Goal: Task Accomplishment & Management: Manage account settings

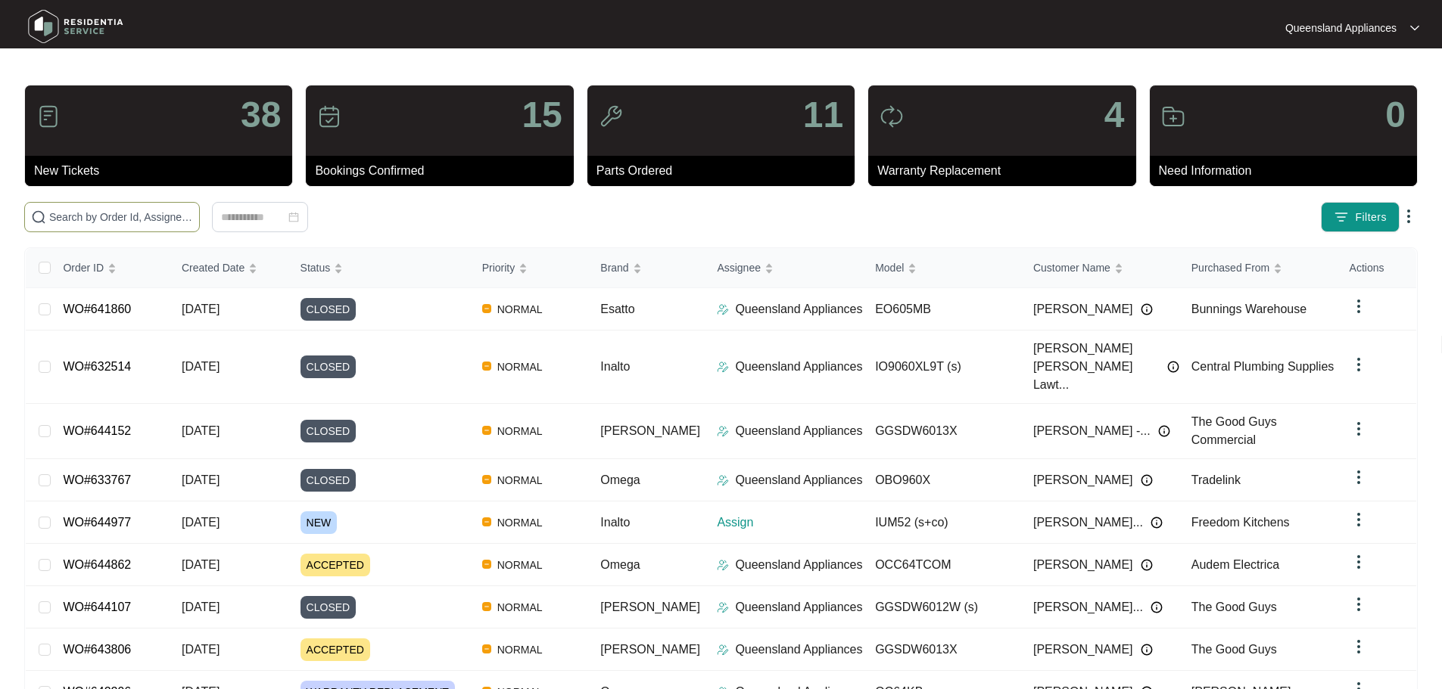
click at [177, 215] on input "text" at bounding box center [121, 217] width 144 height 17
paste input "644977"
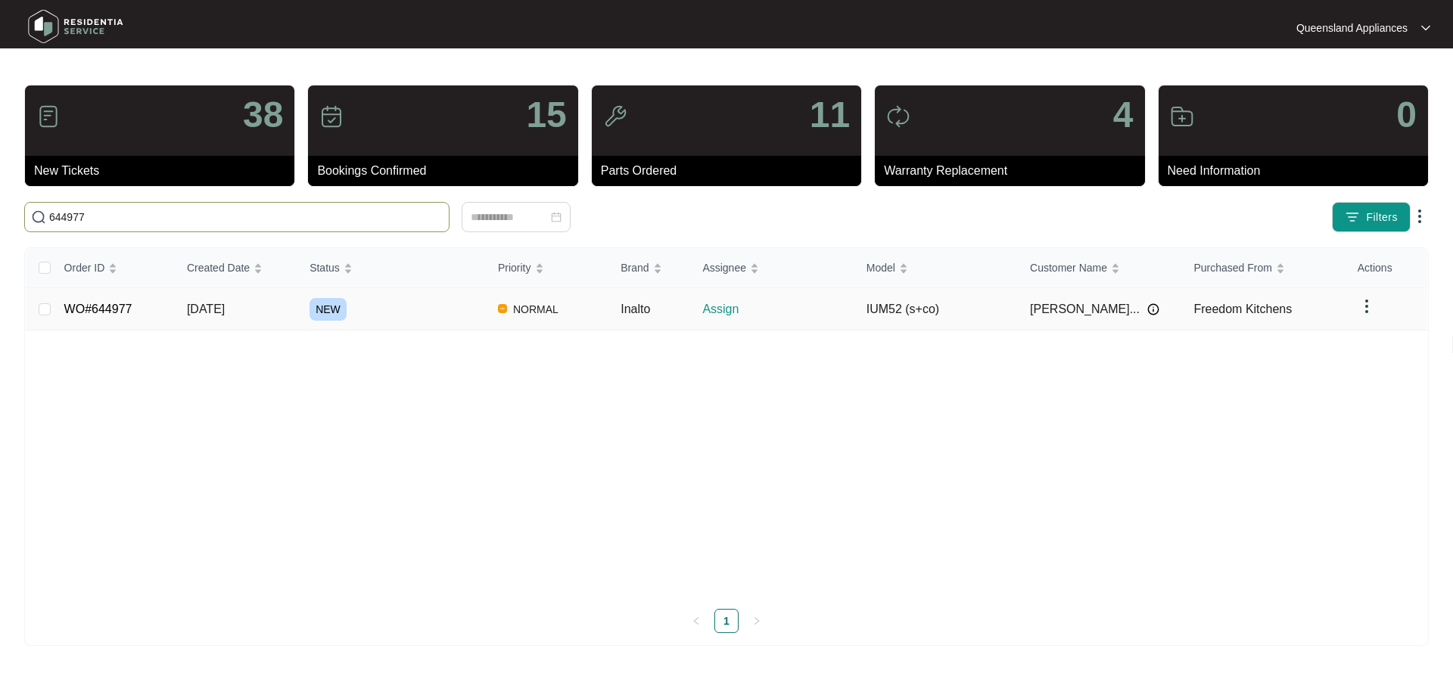
type input "644977"
click at [98, 311] on link "WO#644977" at bounding box center [98, 309] width 68 height 13
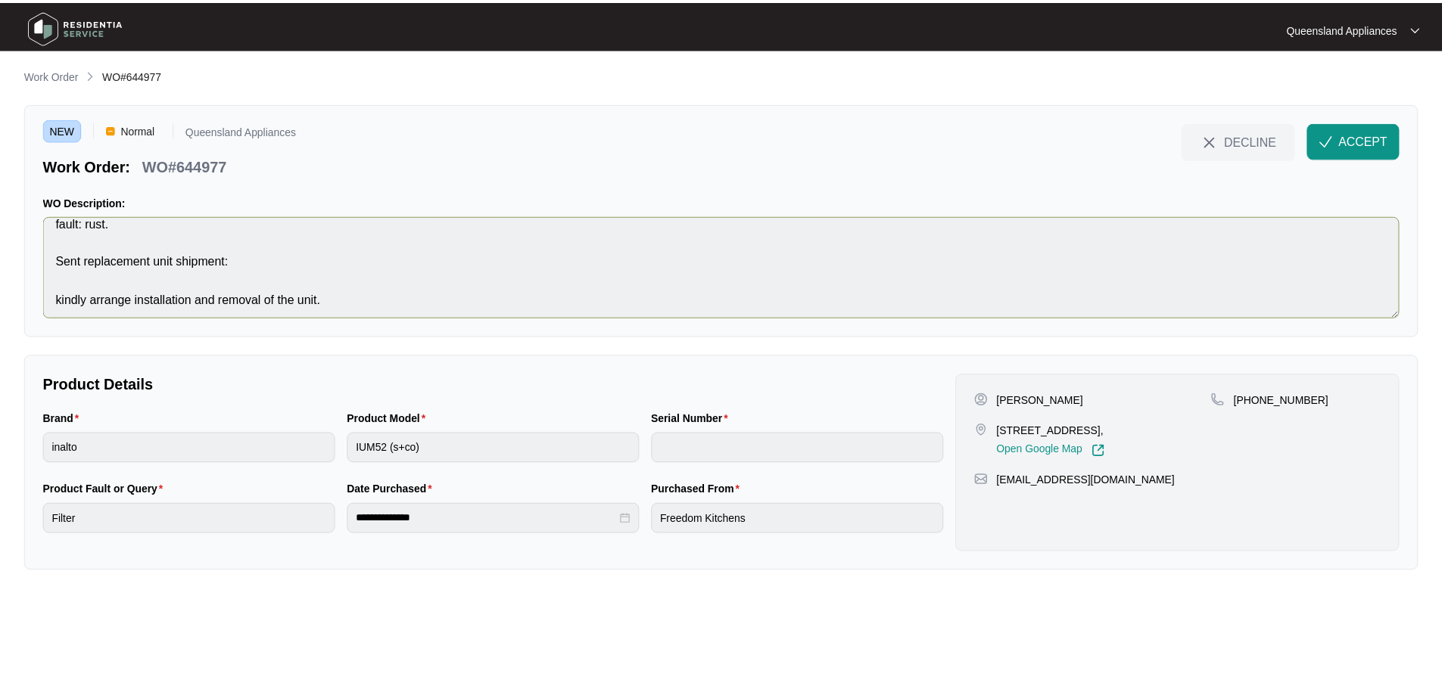
scroll to position [19, 0]
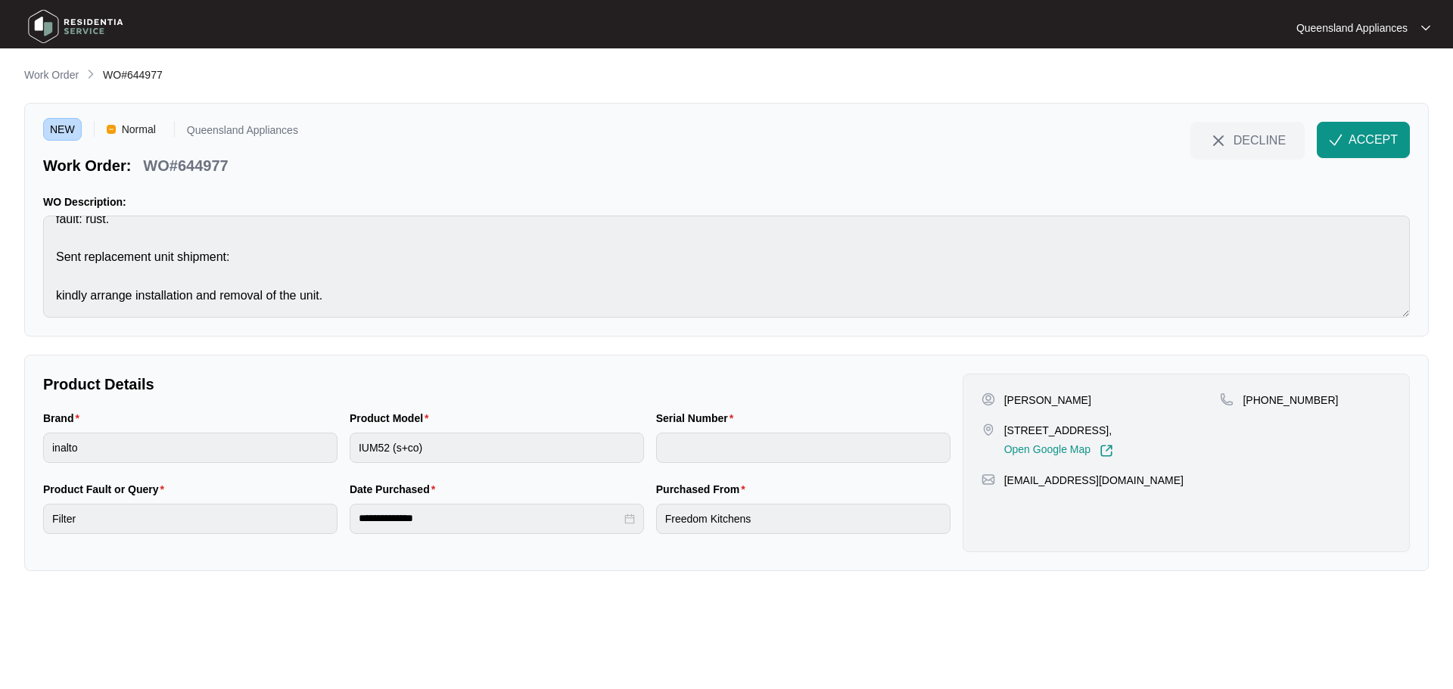
click at [203, 170] on p "WO#644977" at bounding box center [185, 165] width 85 height 21
copy p "644977"
click at [1284, 400] on p "+61439614881" at bounding box center [1290, 400] width 95 height 15
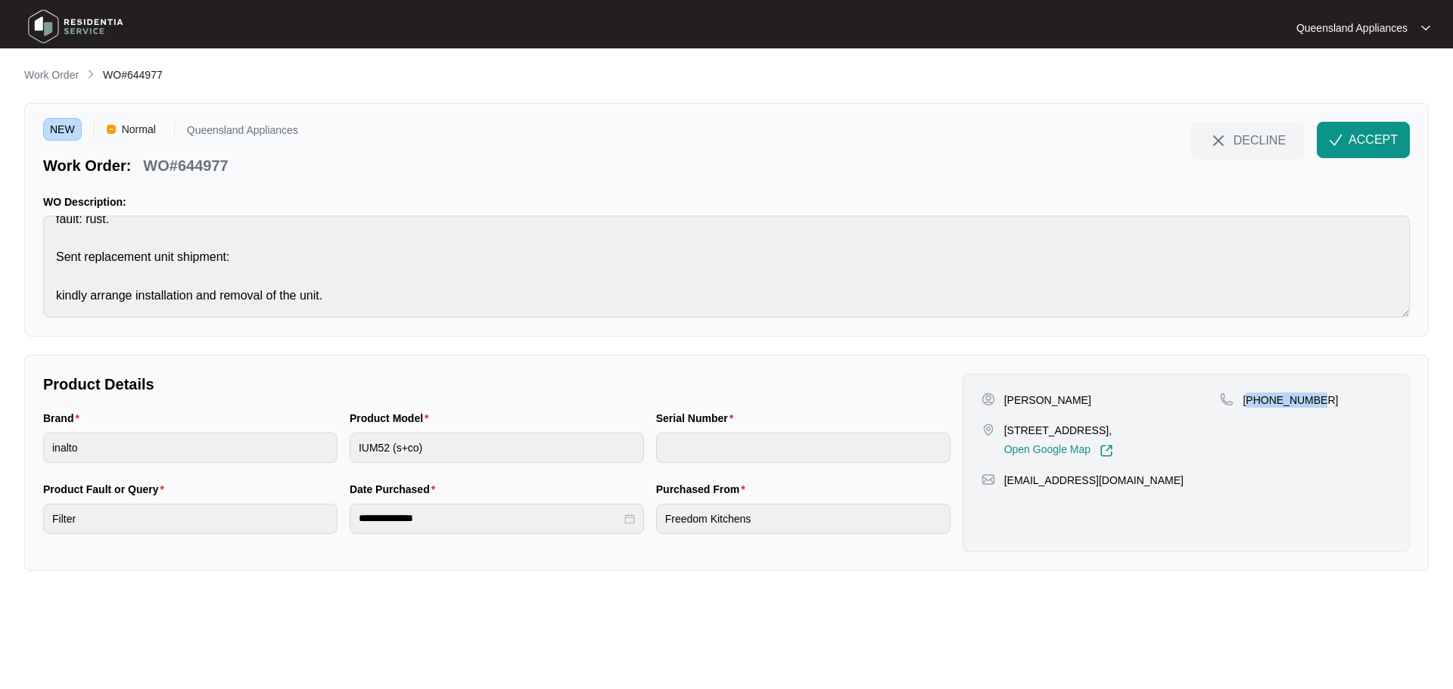
copy p "61439614881"
click at [1375, 139] on span "ACCEPT" at bounding box center [1373, 140] width 49 height 18
